Goal: Obtain resource: Obtain resource

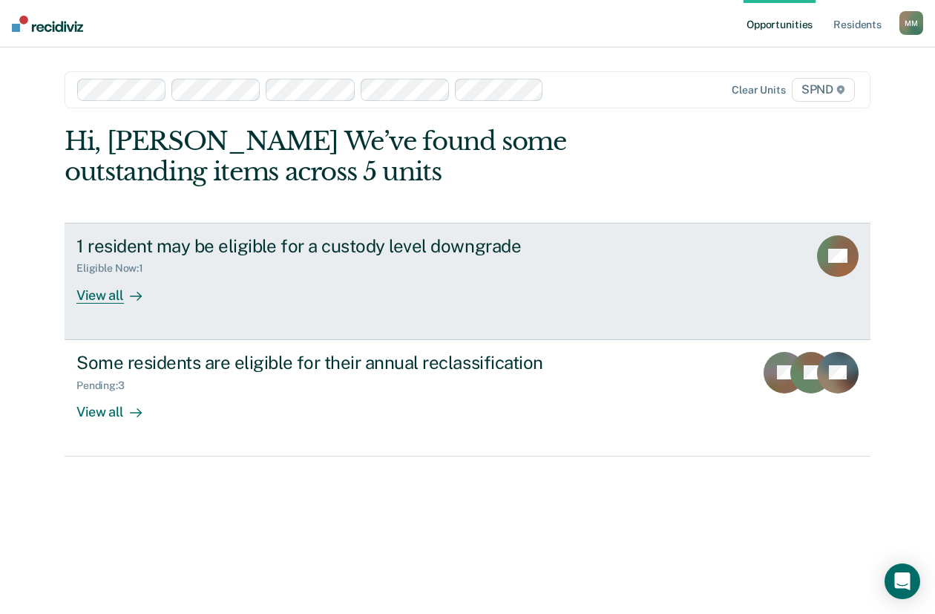
click at [97, 263] on div "Eligible Now : 1" at bounding box center [115, 268] width 79 height 13
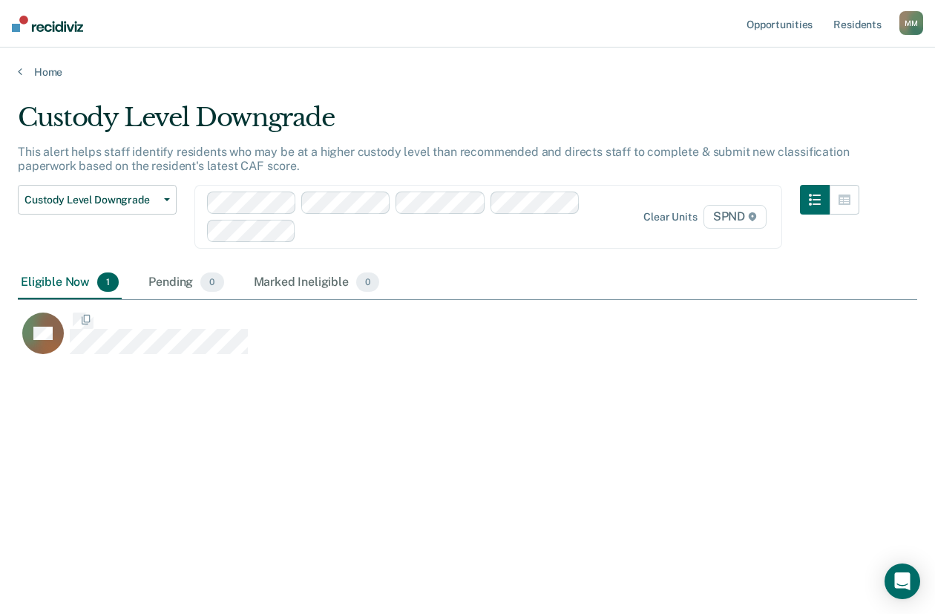
scroll to position [389, 888]
click at [169, 200] on icon "button" at bounding box center [167, 199] width 6 height 3
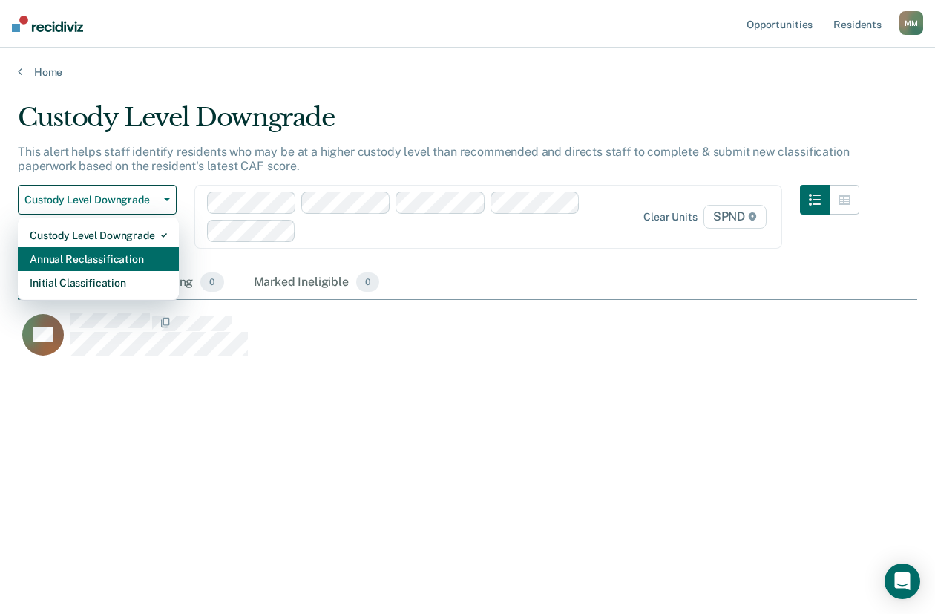
click at [124, 258] on div "Annual Reclassification" at bounding box center [98, 259] width 137 height 24
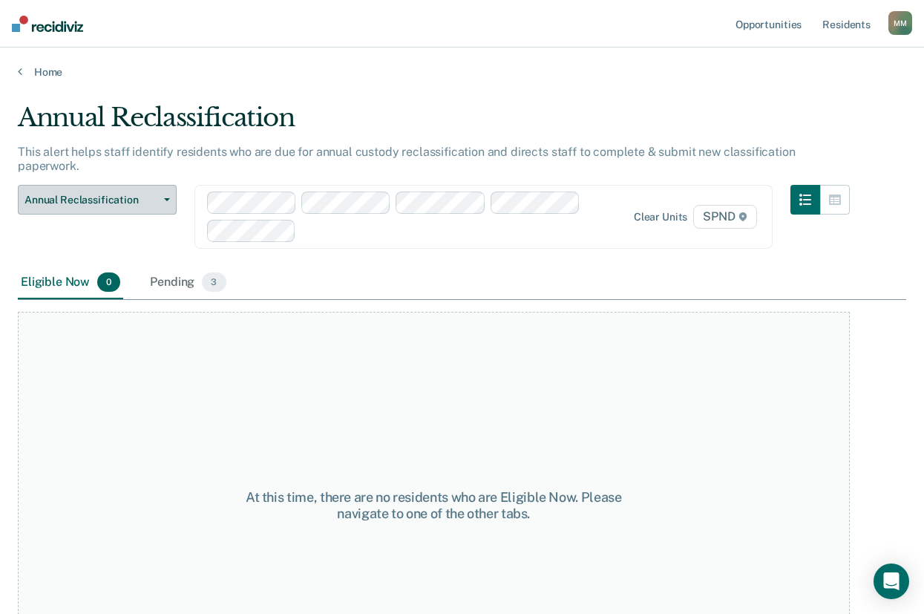
click at [163, 185] on button "Annual Reclassification" at bounding box center [97, 200] width 159 height 30
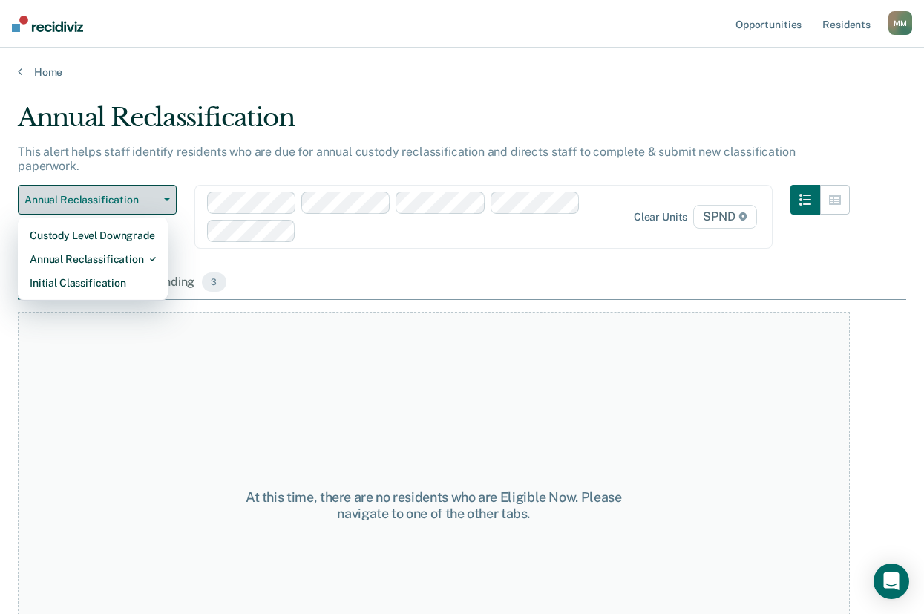
click at [167, 185] on button "Annual Reclassification" at bounding box center [97, 200] width 159 height 30
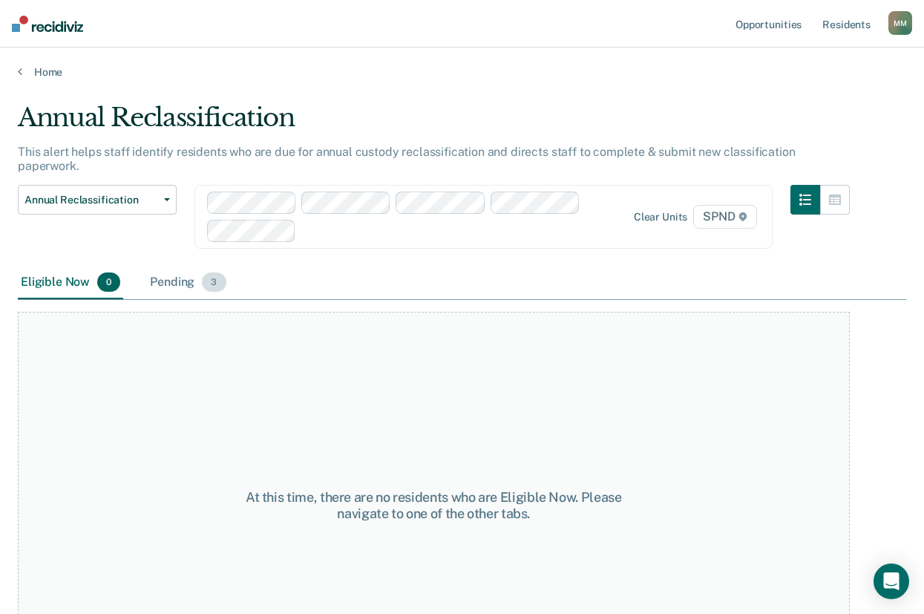
click at [171, 266] on div "Pending 3" at bounding box center [188, 282] width 82 height 33
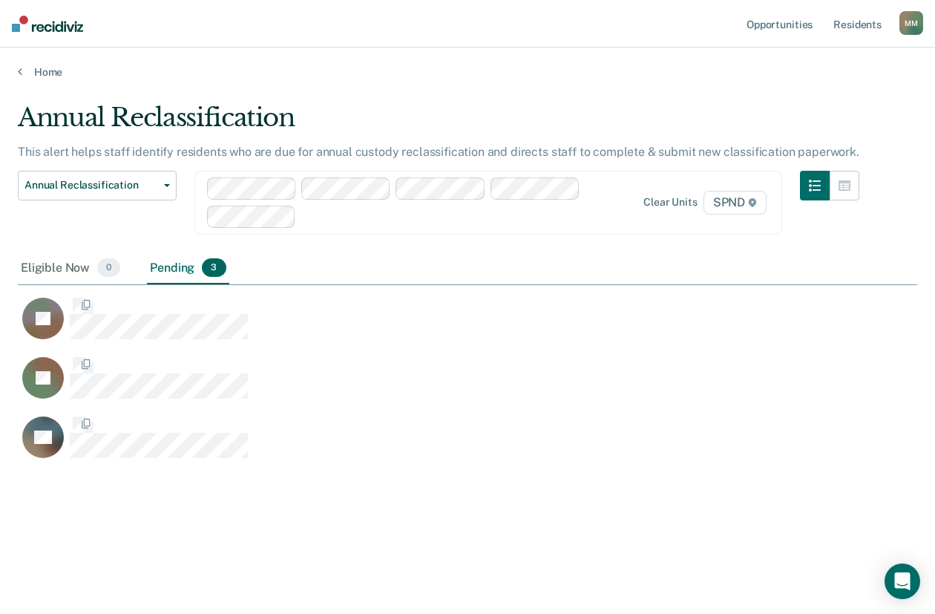
scroll to position [389, 888]
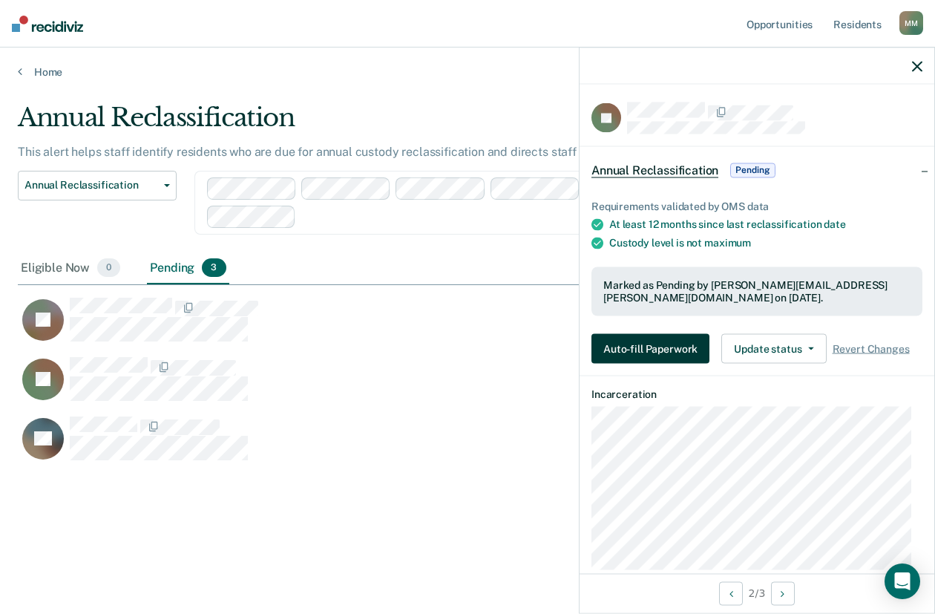
click at [632, 344] on button "Auto-fill Paperwork" at bounding box center [651, 349] width 118 height 30
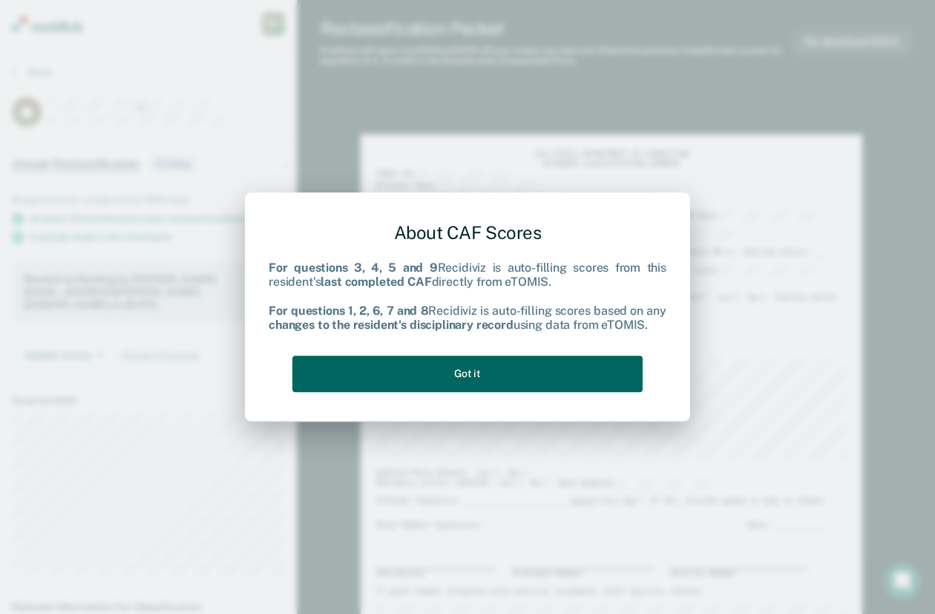
click at [537, 367] on button "Got it" at bounding box center [467, 374] width 350 height 36
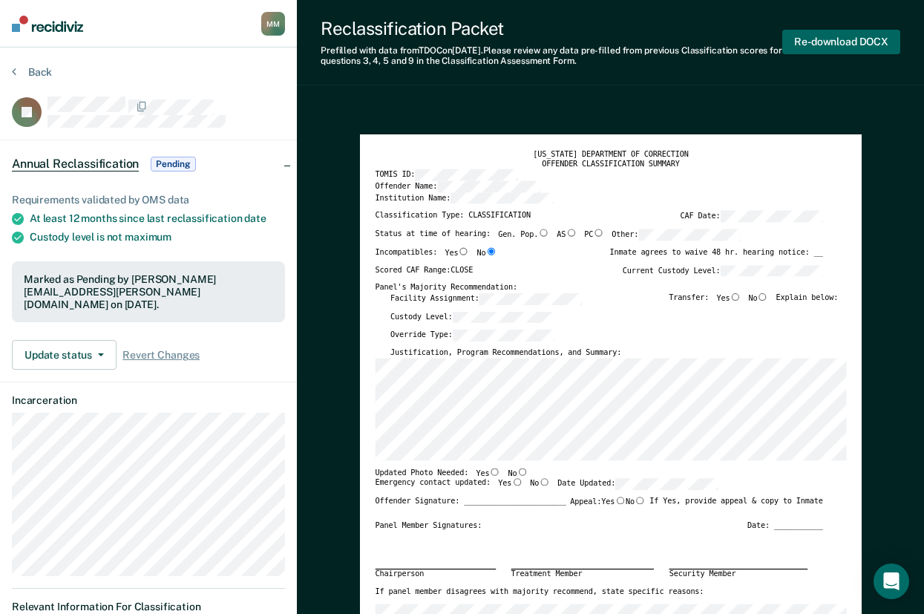
click at [835, 39] on button "Re-download DOCX" at bounding box center [841, 42] width 118 height 24
click at [821, 39] on button "Re-download DOCX" at bounding box center [841, 42] width 118 height 24
click at [16, 73] on icon at bounding box center [14, 71] width 4 height 12
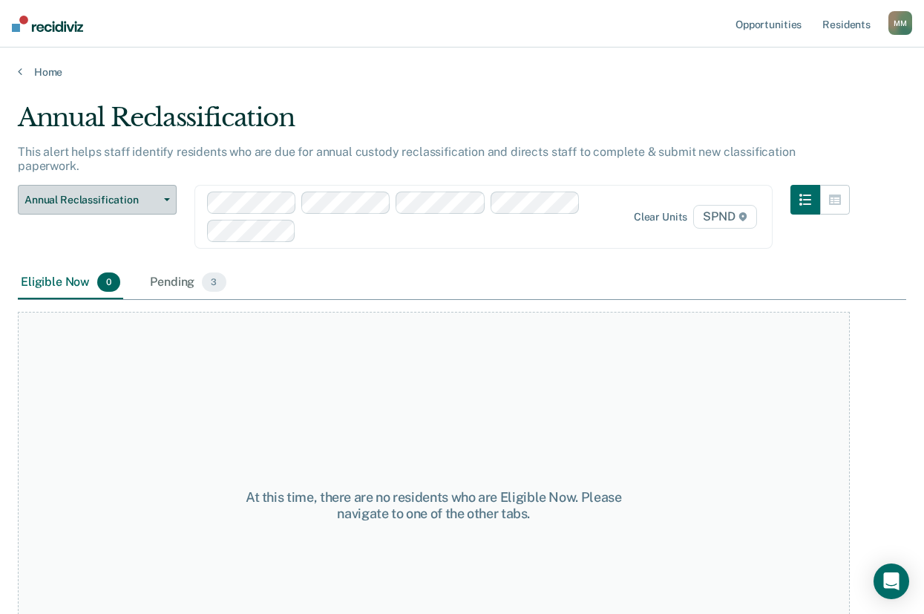
click at [71, 194] on span "Annual Reclassification" at bounding box center [91, 200] width 134 height 13
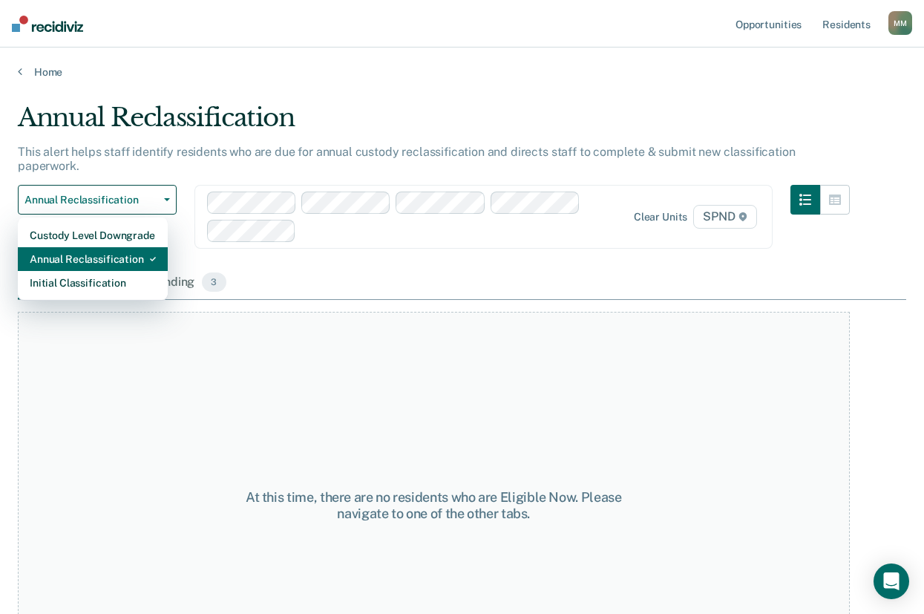
click at [83, 247] on div "Annual Reclassification" at bounding box center [93, 259] width 126 height 24
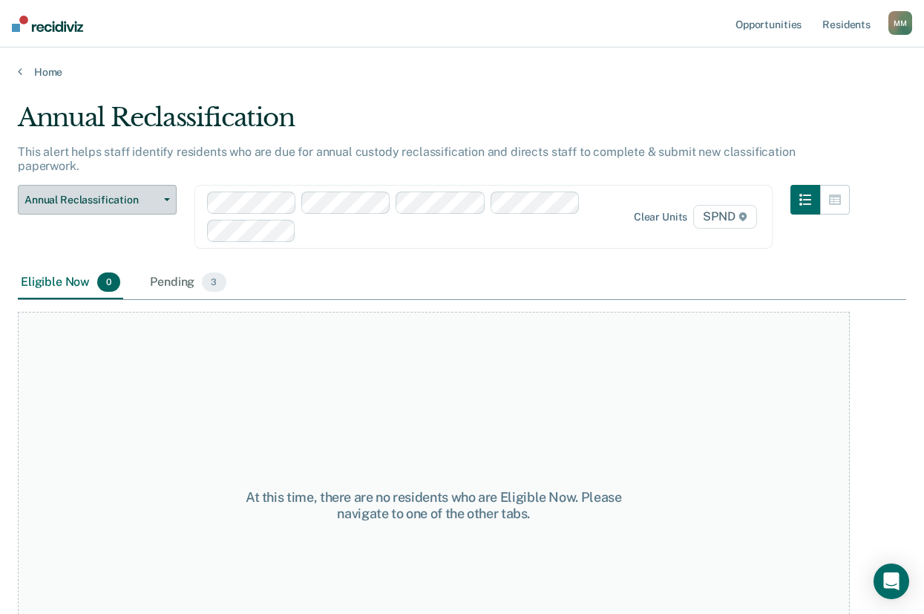
click at [160, 185] on button "Annual Reclassification" at bounding box center [97, 200] width 159 height 30
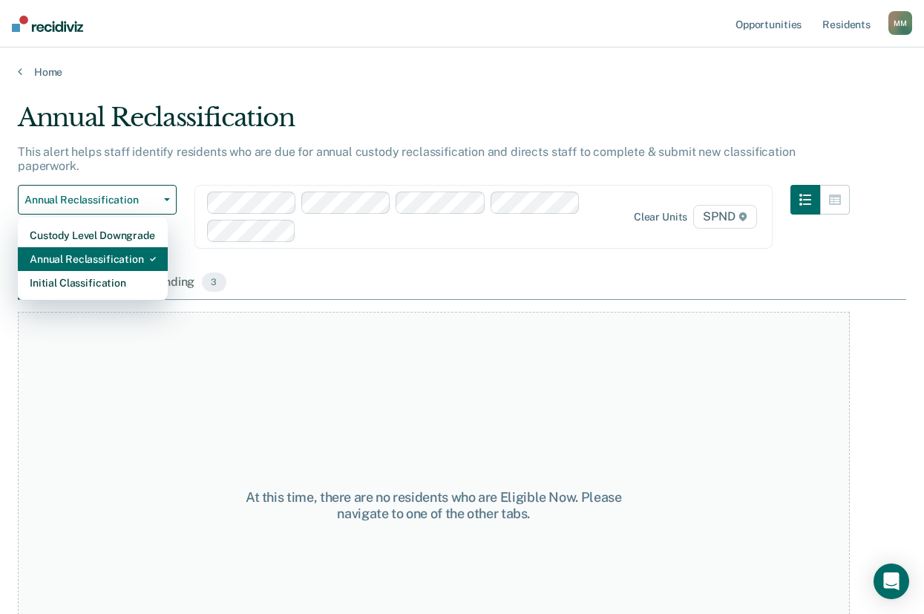
click at [122, 247] on div "Annual Reclassification" at bounding box center [93, 259] width 126 height 24
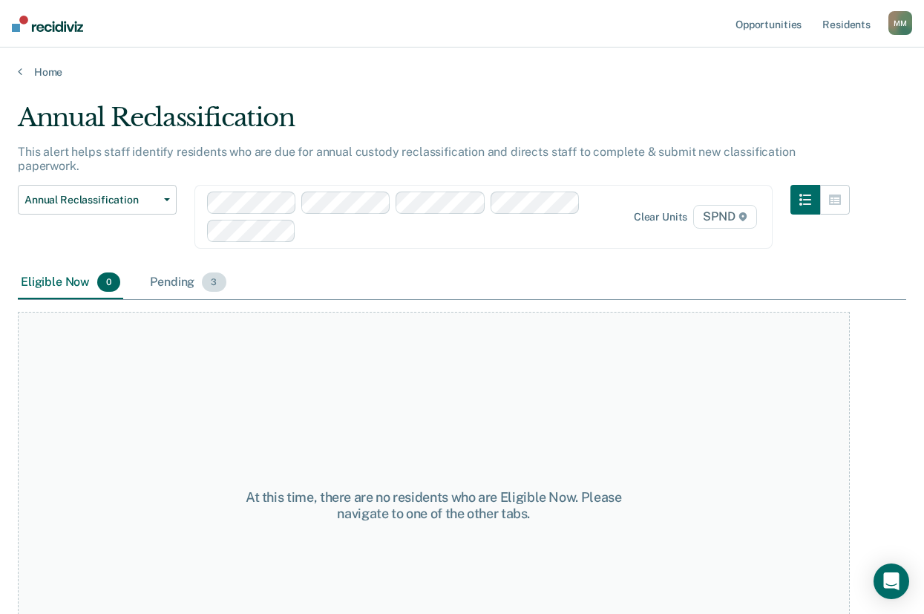
click at [171, 267] on div "Pending 3" at bounding box center [188, 282] width 82 height 33
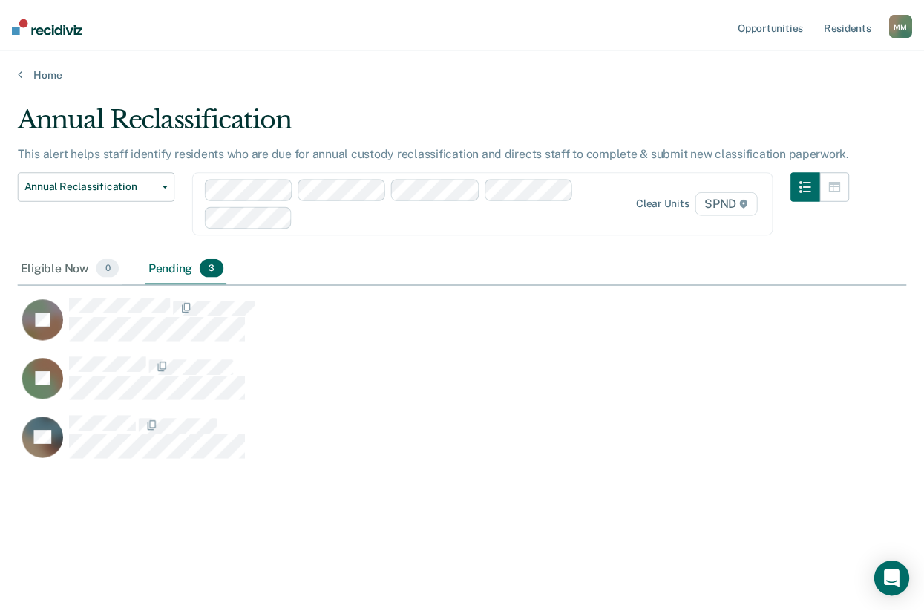
scroll to position [389, 888]
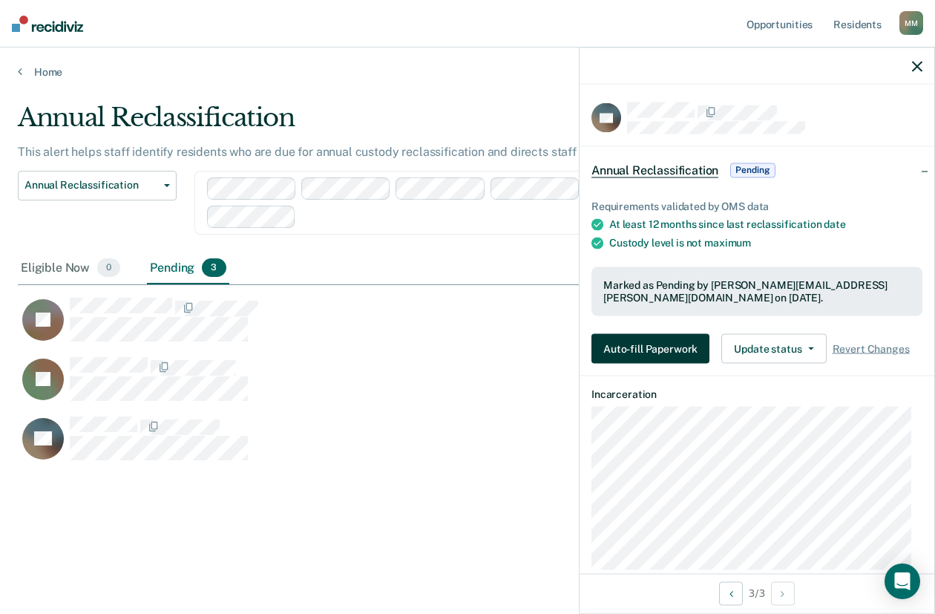
click at [631, 345] on button "Auto-fill Paperwork" at bounding box center [651, 349] width 118 height 30
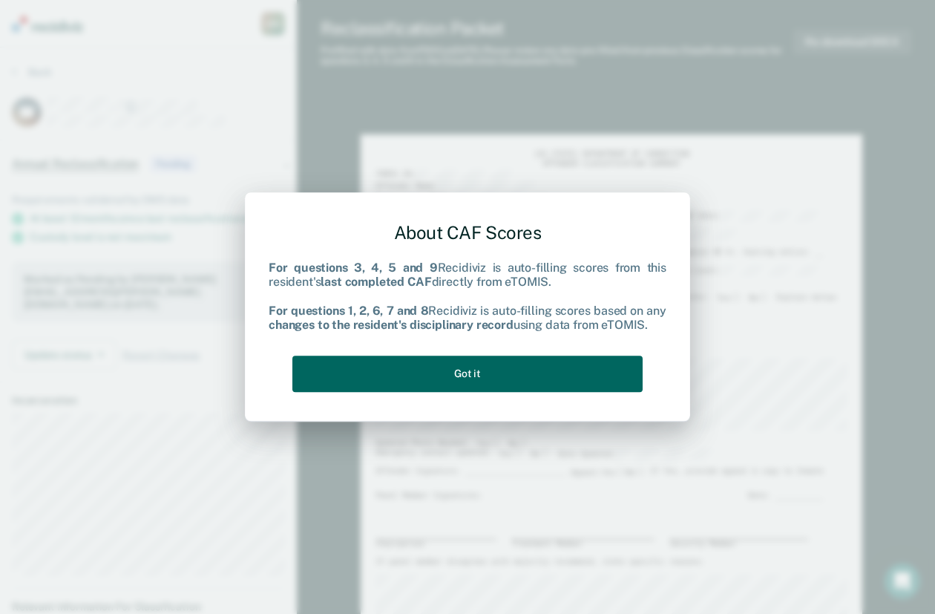
click at [537, 373] on button "Got it" at bounding box center [467, 374] width 350 height 36
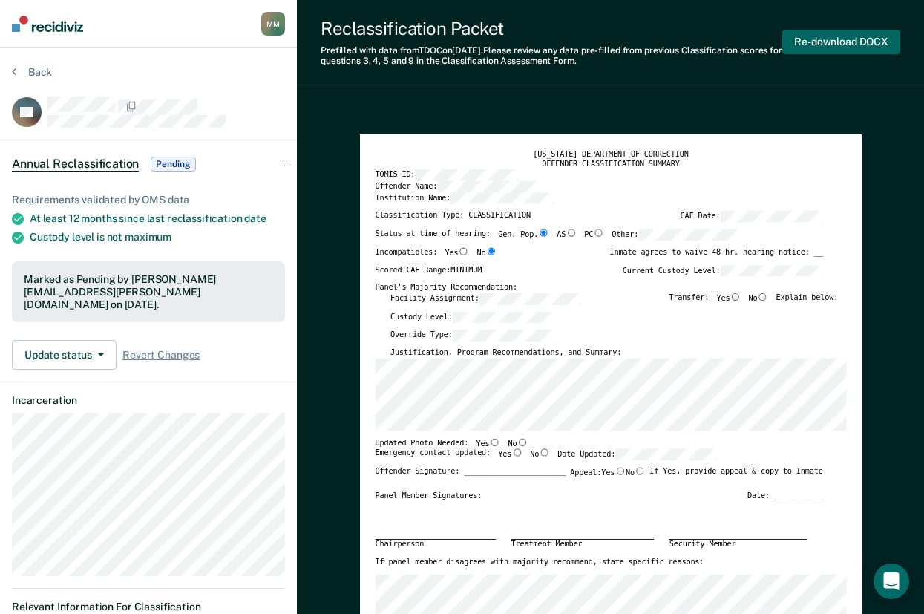
click at [818, 41] on button "Re-download DOCX" at bounding box center [841, 42] width 118 height 24
type textarea "x"
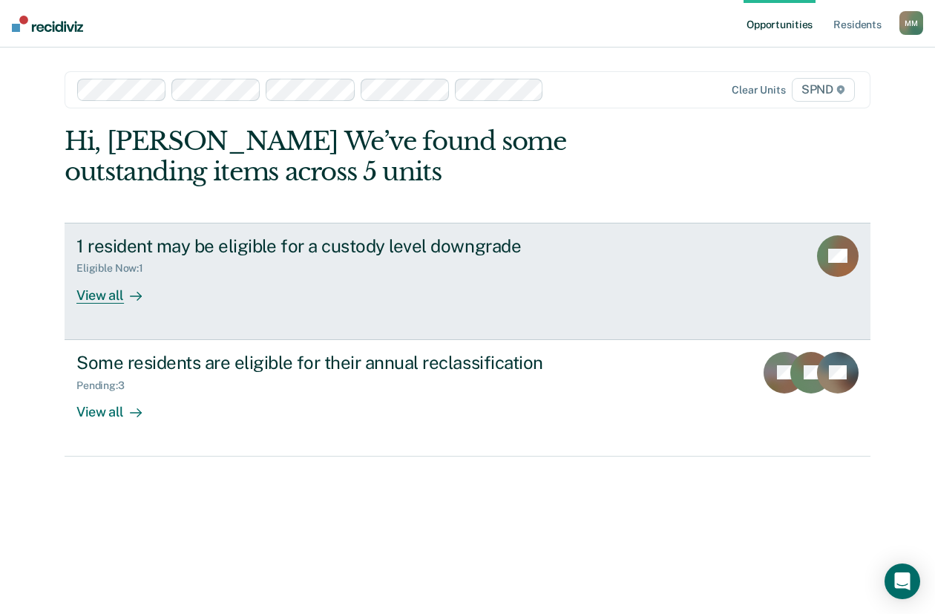
click at [98, 297] on div "View all" at bounding box center [117, 289] width 83 height 29
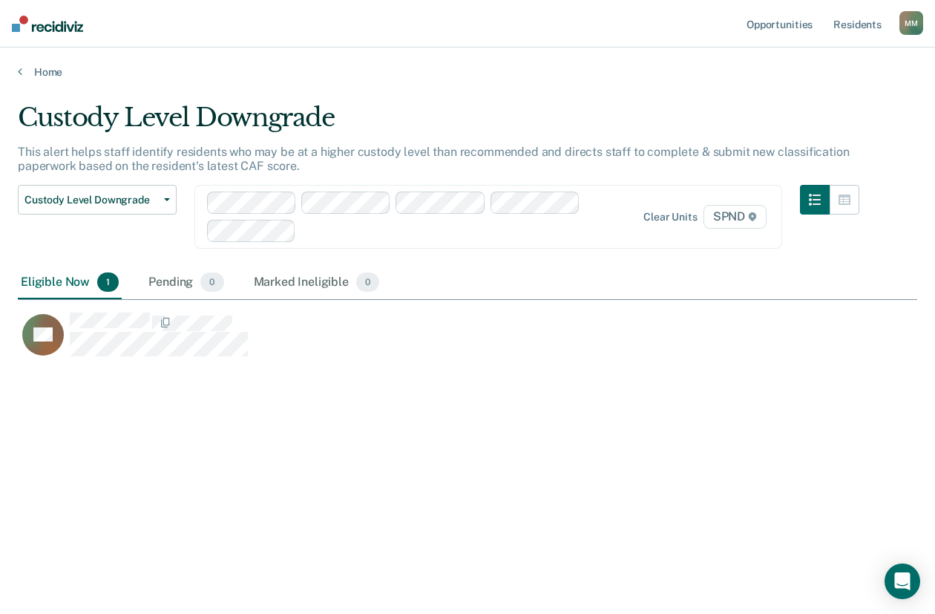
scroll to position [389, 888]
click at [171, 200] on button "Custody Level Downgrade" at bounding box center [97, 200] width 159 height 30
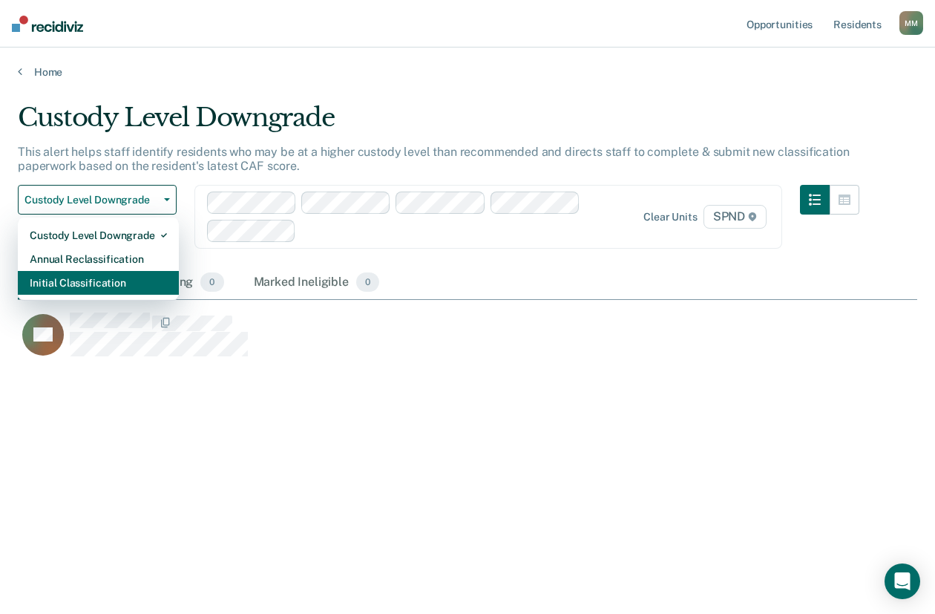
click at [131, 283] on div "Initial Classification" at bounding box center [98, 283] width 137 height 24
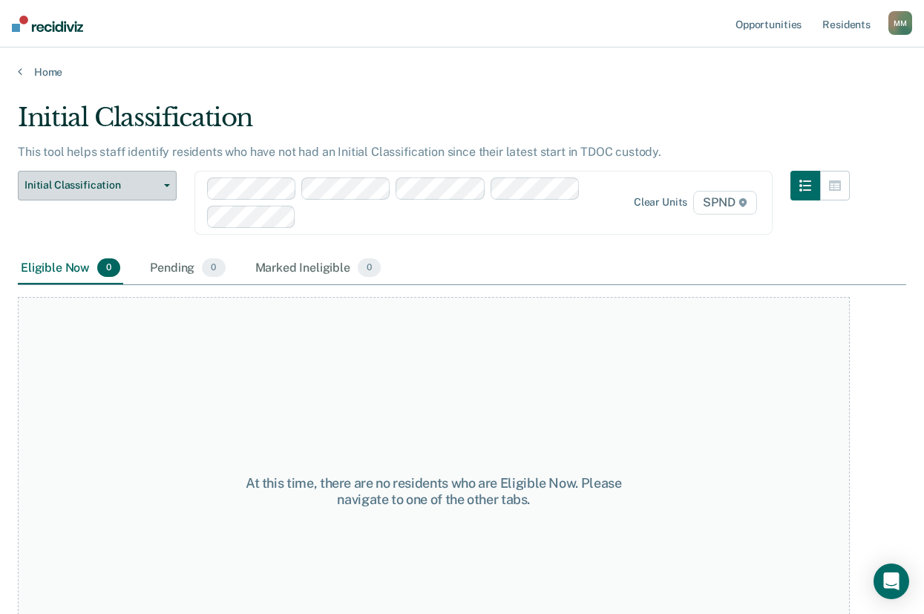
click at [166, 185] on icon "button" at bounding box center [167, 185] width 6 height 3
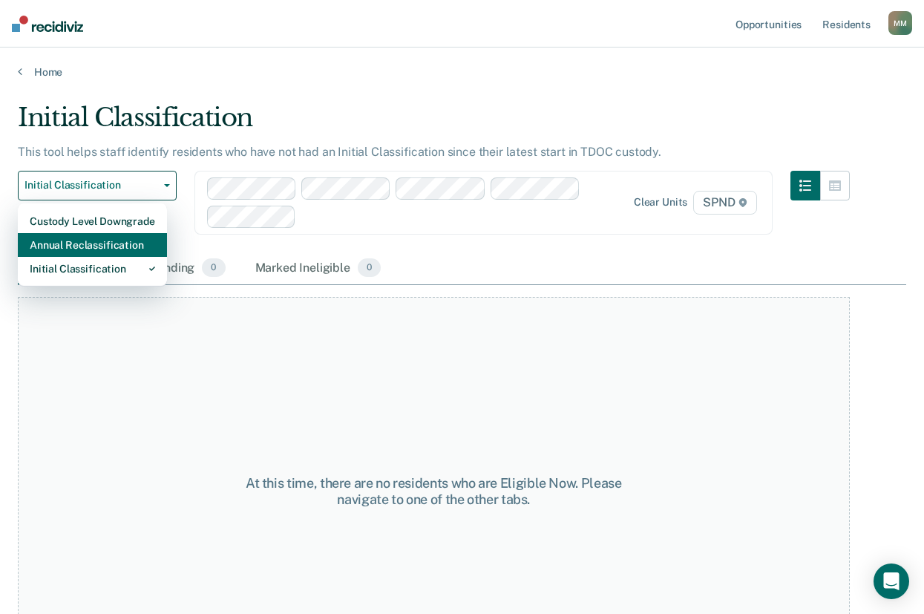
click at [144, 242] on div "Annual Reclassification" at bounding box center [92, 245] width 125 height 24
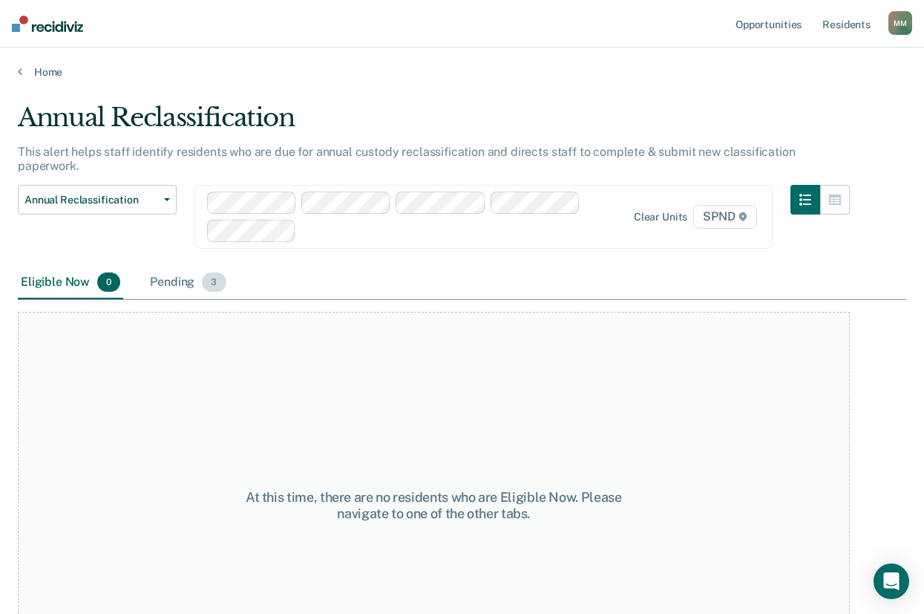
click at [181, 269] on div "Pending 3" at bounding box center [188, 282] width 82 height 33
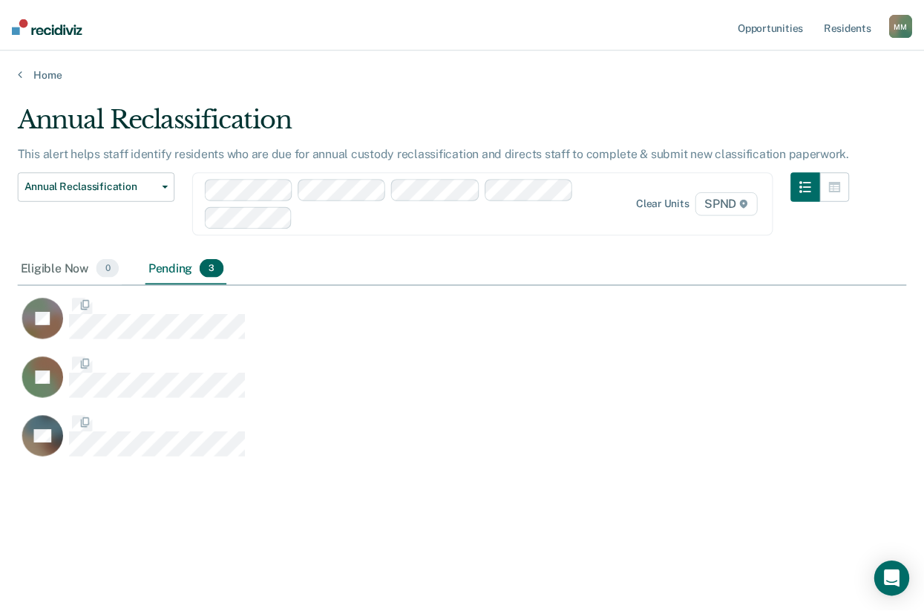
scroll to position [389, 888]
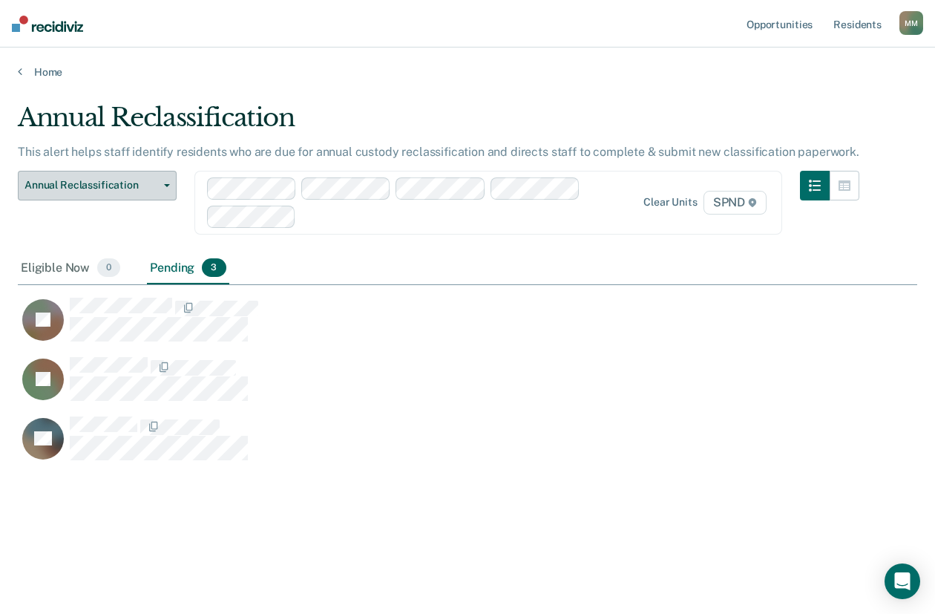
click at [171, 187] on button "Annual Reclassification" at bounding box center [97, 186] width 159 height 30
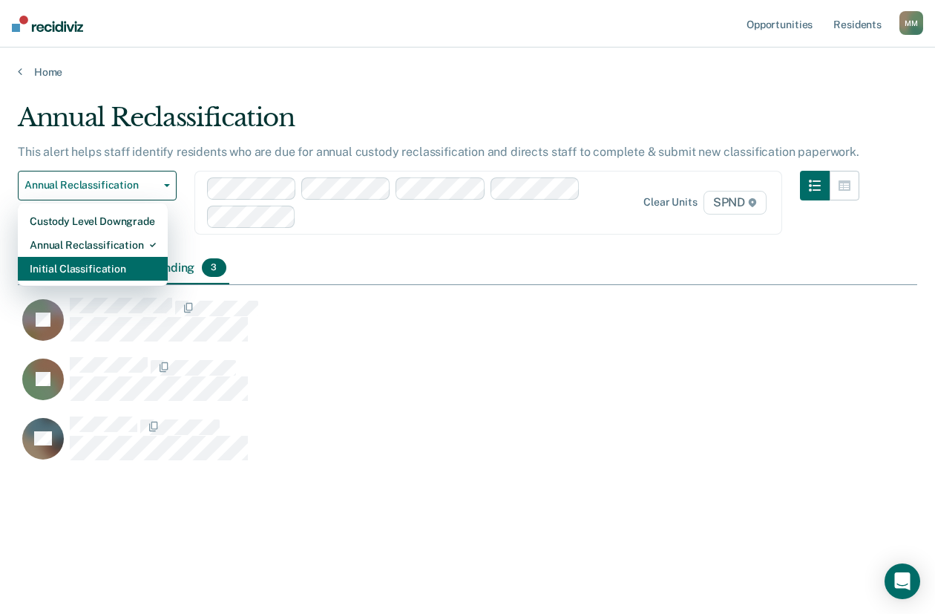
click at [108, 270] on div "Initial Classification" at bounding box center [93, 269] width 126 height 24
